Goal: Task Accomplishment & Management: Manage account settings

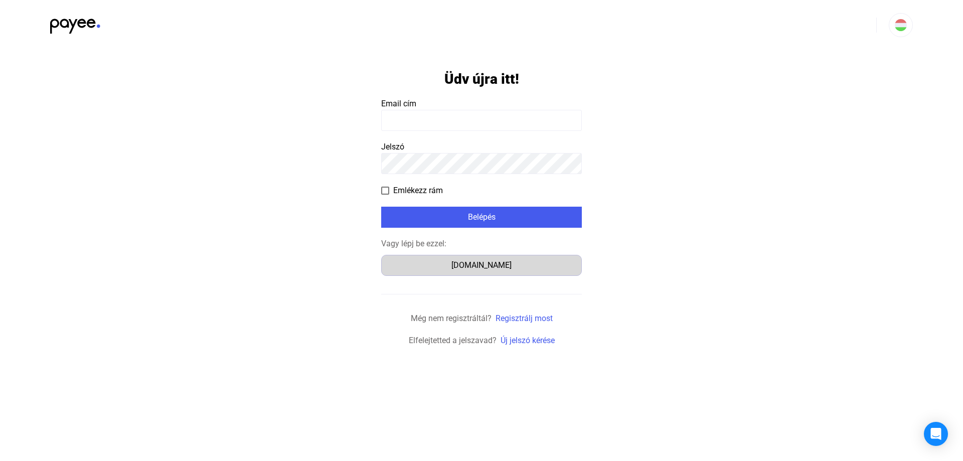
click at [484, 261] on div "[DOMAIN_NAME]" at bounding box center [482, 265] width 194 height 12
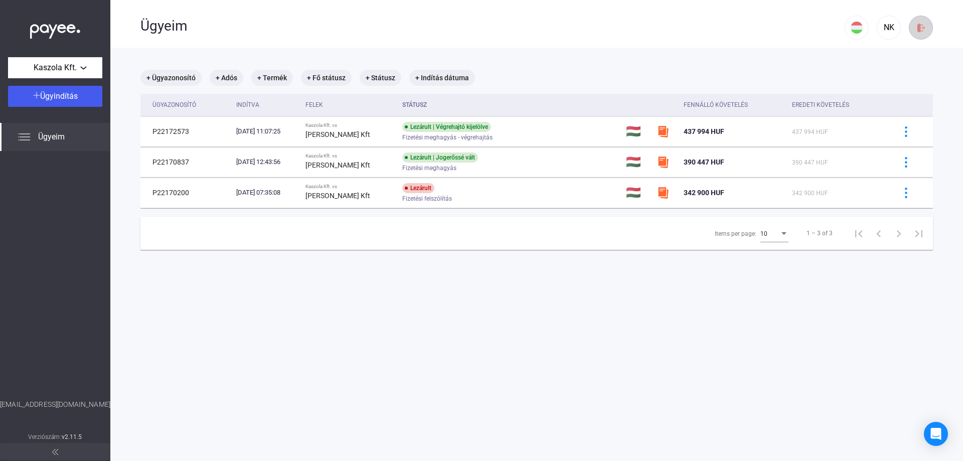
click at [916, 31] on img at bounding box center [921, 28] width 11 height 11
